Goal: Transaction & Acquisition: Purchase product/service

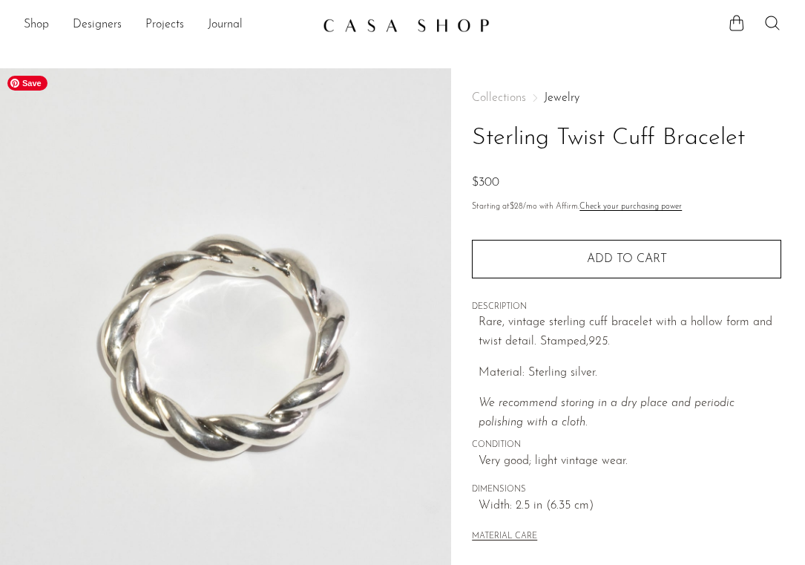
scroll to position [401, 0]
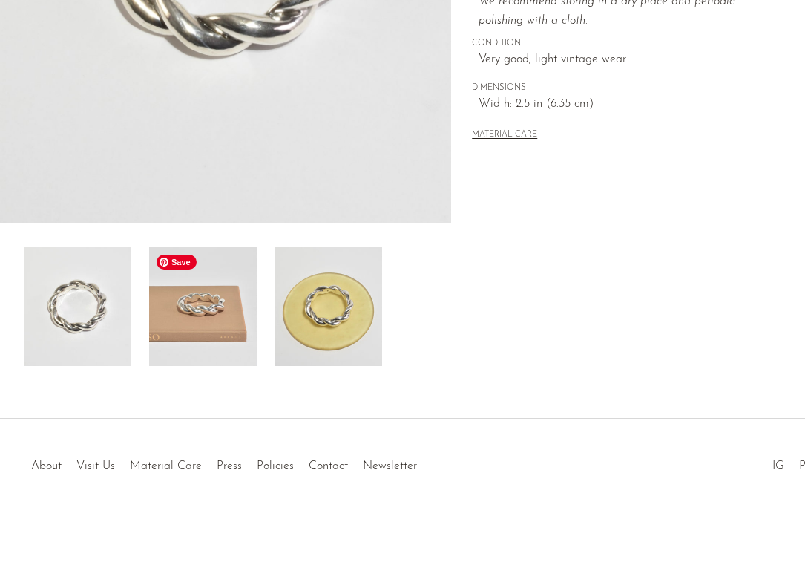
click at [217, 295] on img at bounding box center [203, 306] width 108 height 119
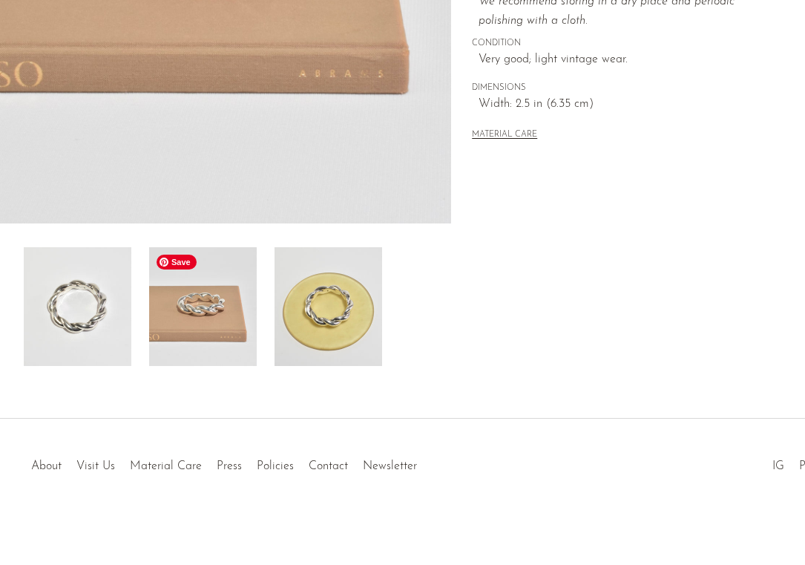
click at [336, 318] on img at bounding box center [329, 306] width 108 height 119
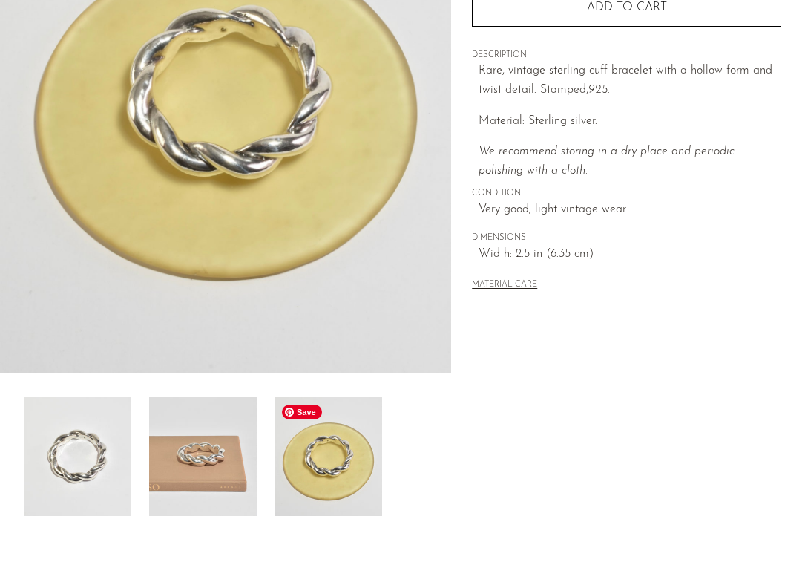
scroll to position [245, 0]
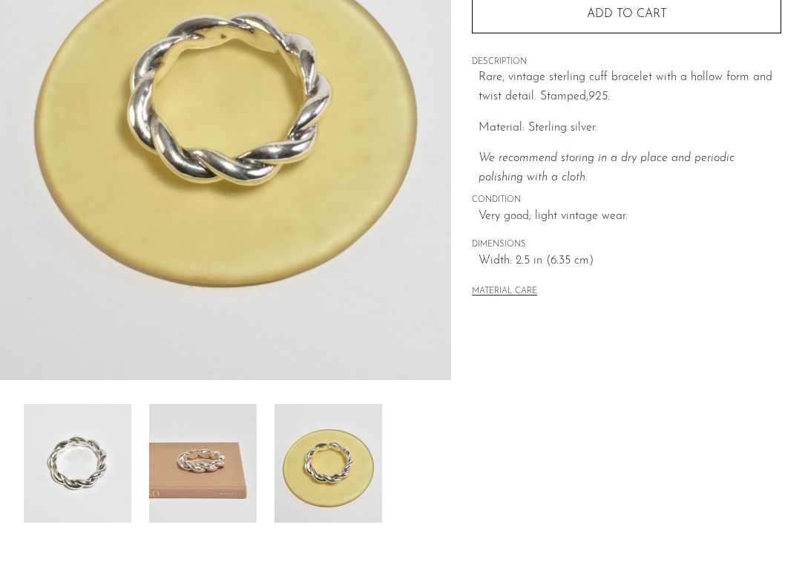
click at [230, 442] on img at bounding box center [203, 463] width 108 height 119
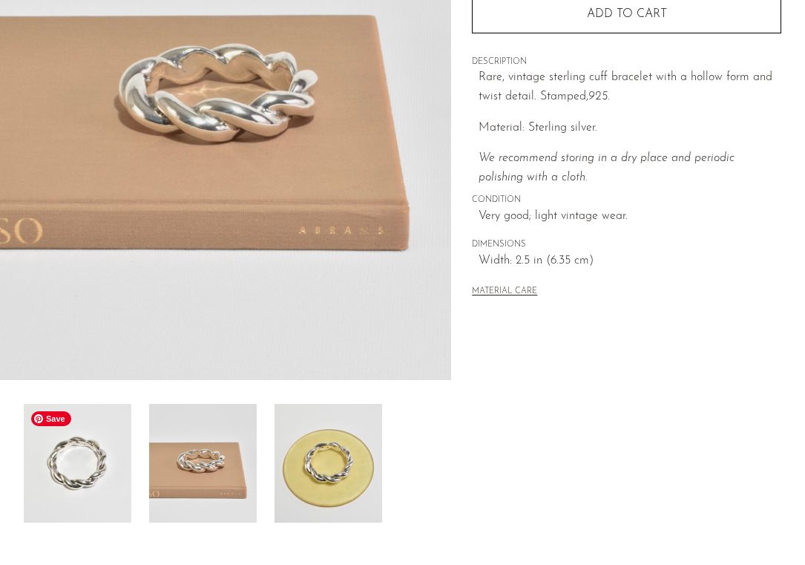
click at [102, 452] on img at bounding box center [78, 463] width 108 height 119
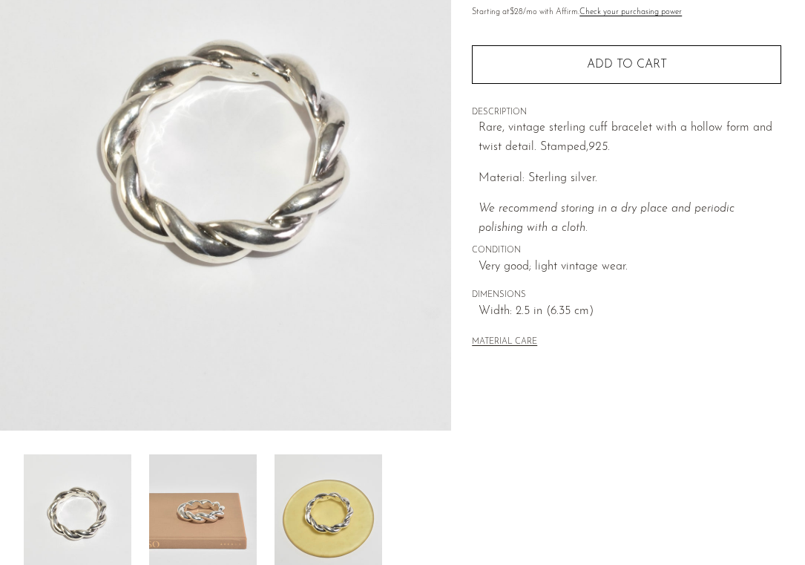
scroll to position [0, 0]
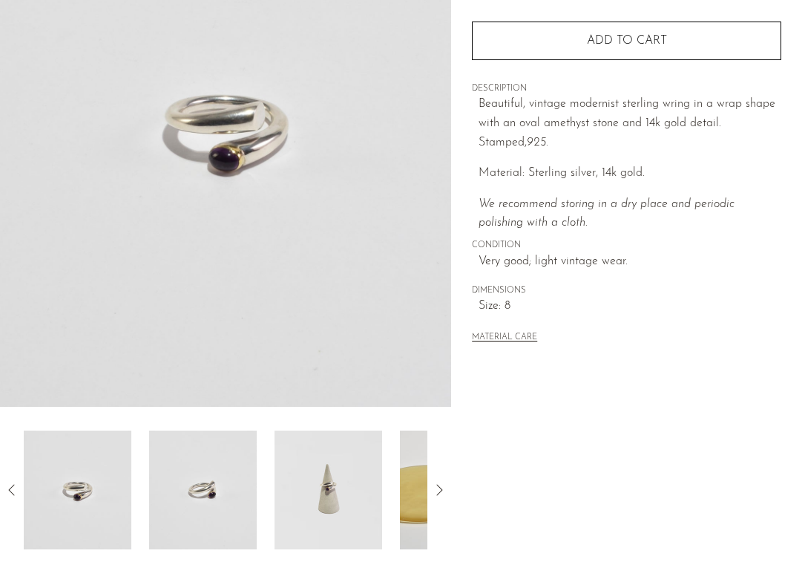
scroll to position [401, 0]
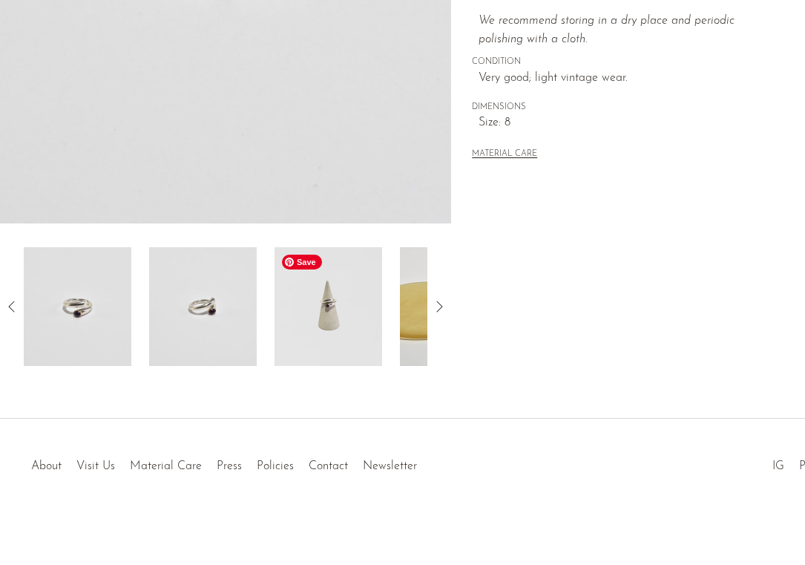
click at [319, 299] on img at bounding box center [329, 306] width 108 height 119
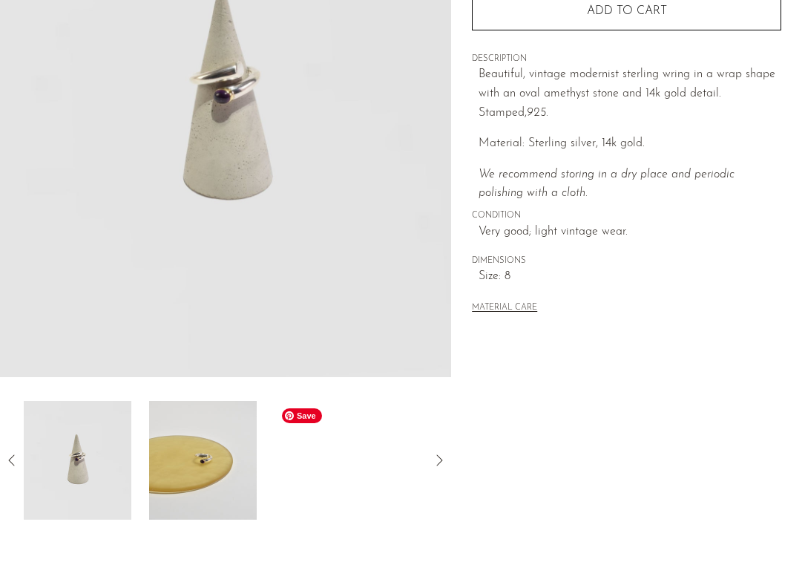
scroll to position [0, 0]
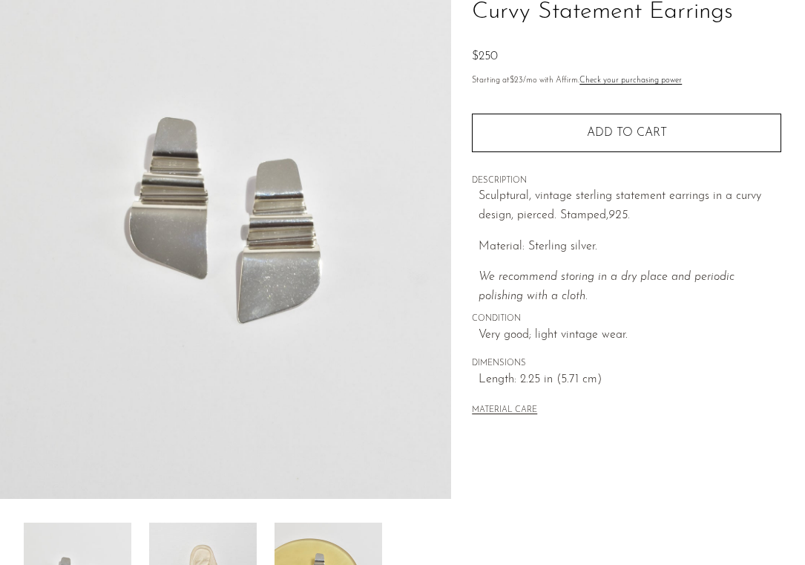
scroll to position [401, 0]
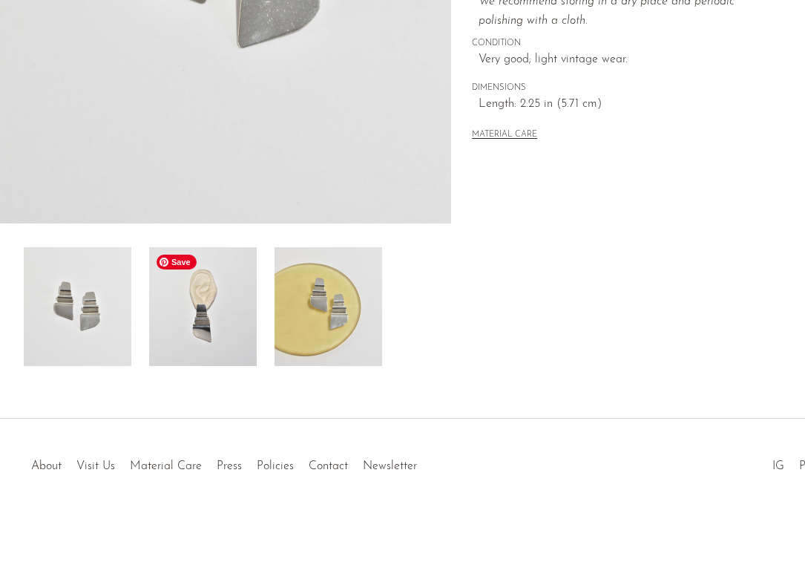
click at [206, 349] on img at bounding box center [203, 306] width 108 height 119
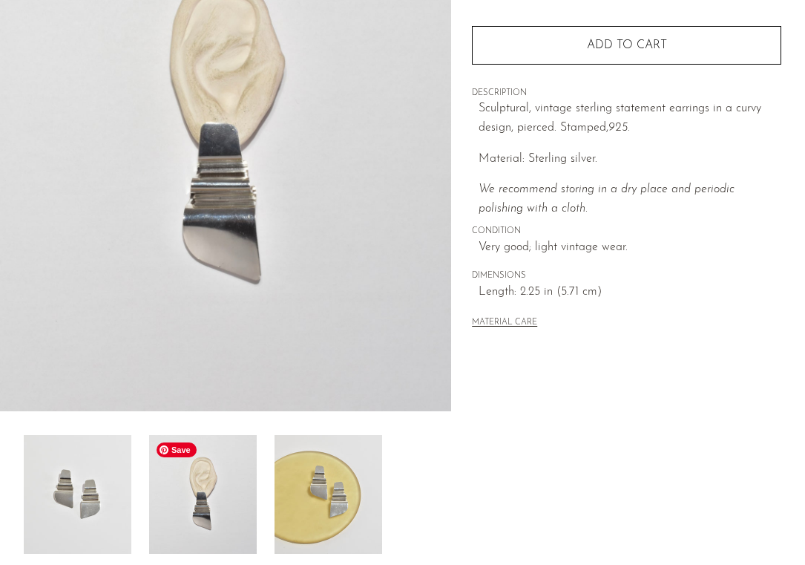
scroll to position [0, 0]
